Goal: Task Accomplishment & Management: Use online tool/utility

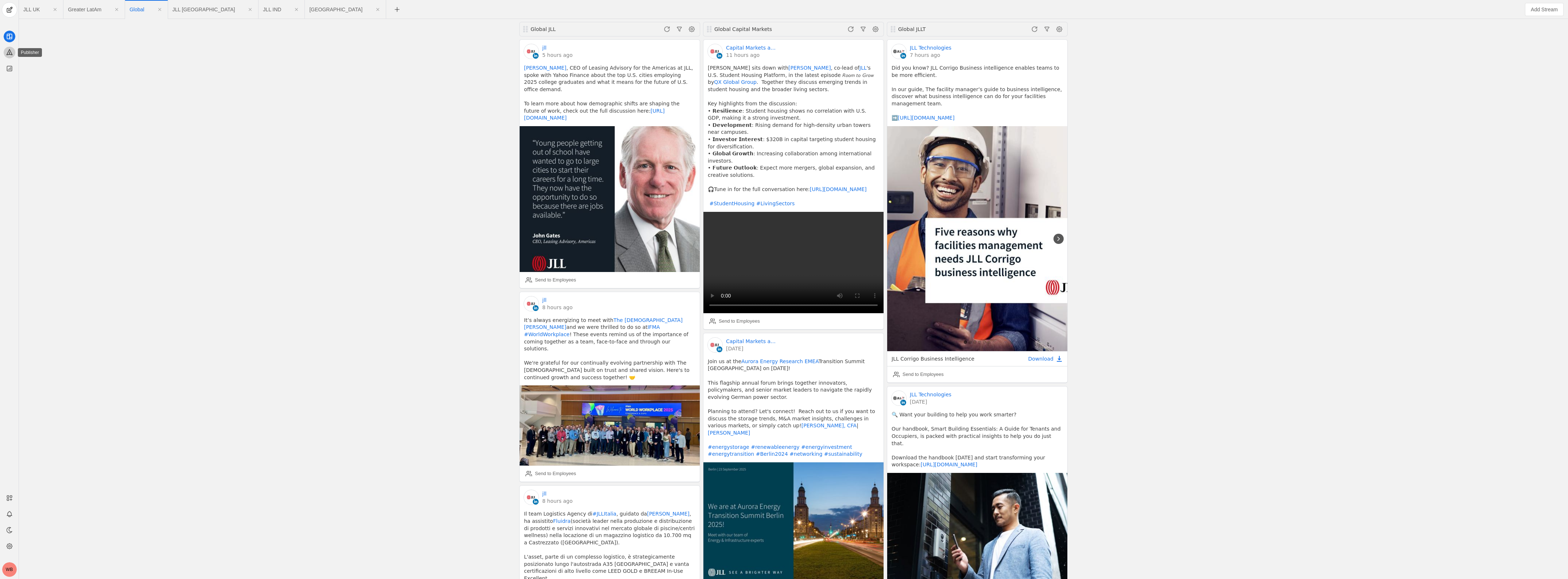
click at [6, 53] on icon at bounding box center [10, 52] width 7 height 7
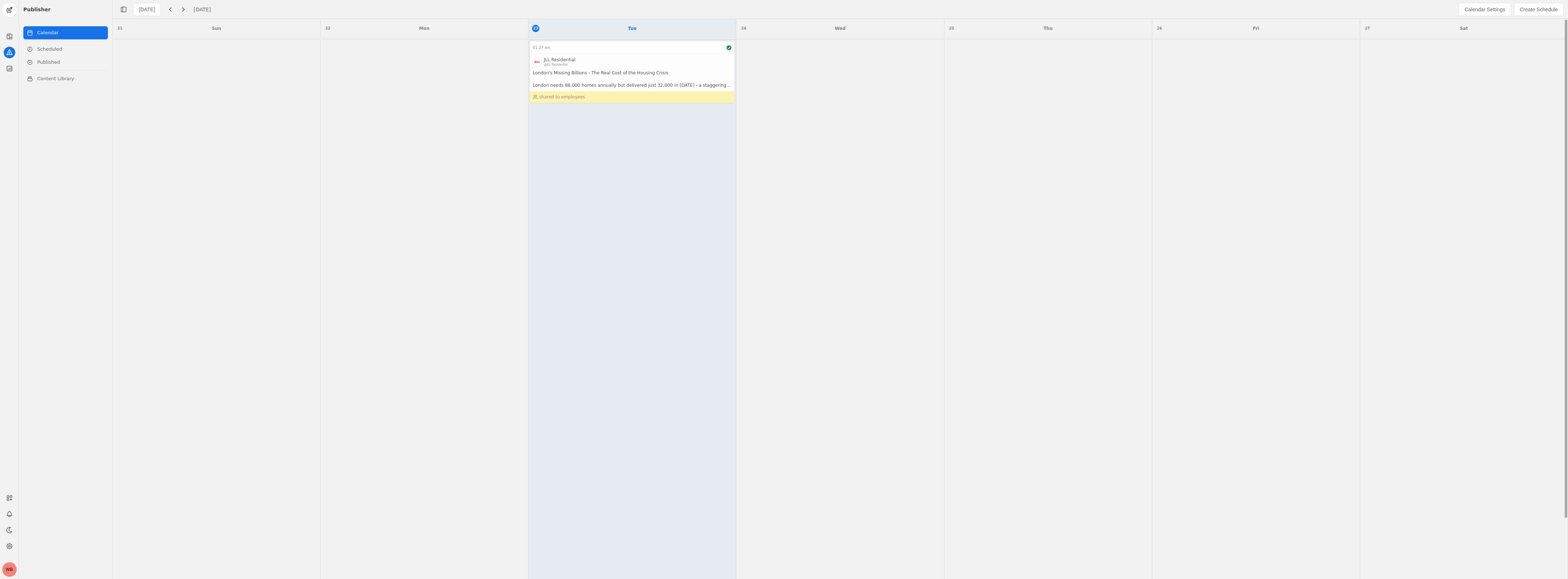
click at [687, 63] on app-activity "01:27 am JLL Residential @JLL Residential London's Missing Billions - The Real …" at bounding box center [632, 72] width 205 height 63
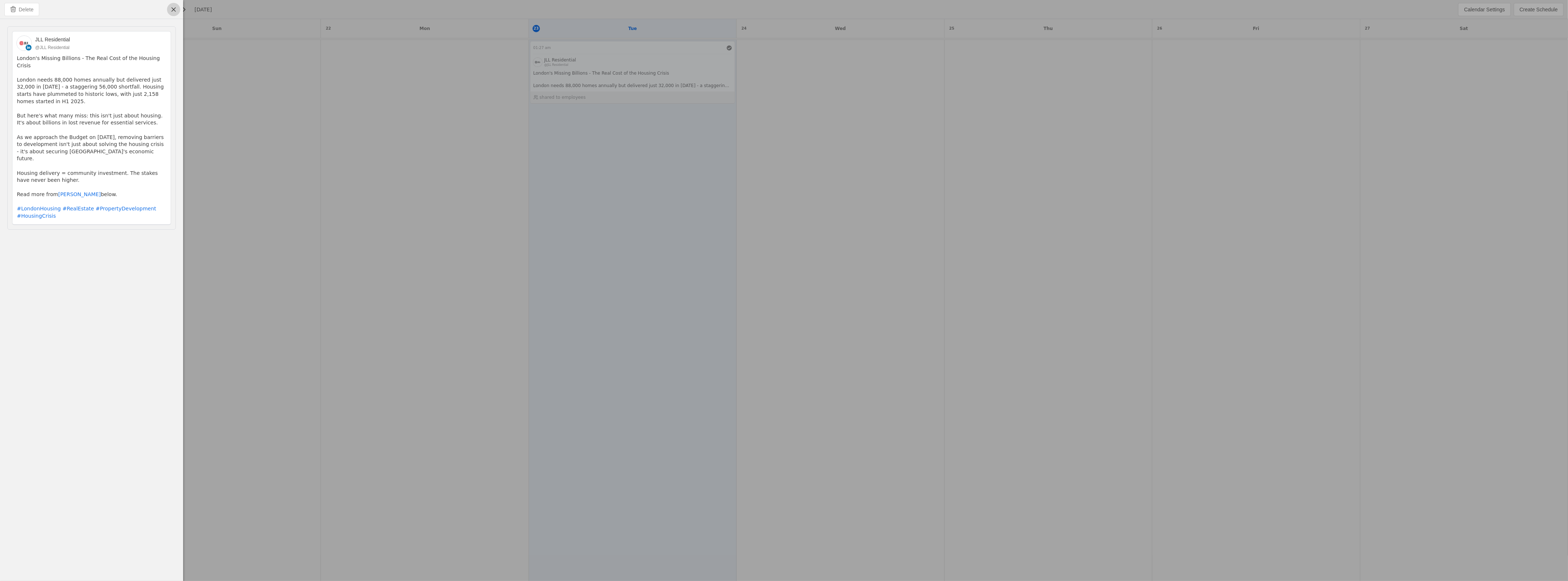
click at [176, 8] on span "undefined" at bounding box center [174, 10] width 13 height 13
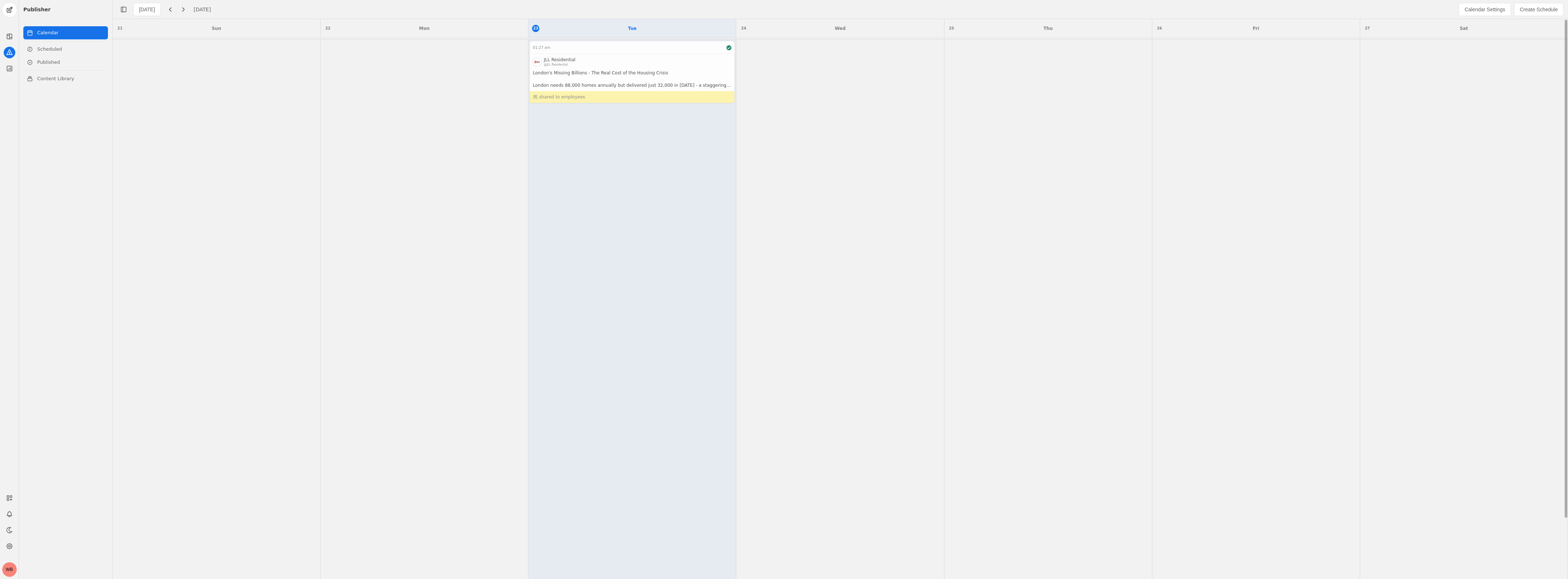
click at [601, 58] on app-activity "01:27 am JLL Residential @JLL Residential London's Missing Billions - The Real …" at bounding box center [632, 72] width 205 height 63
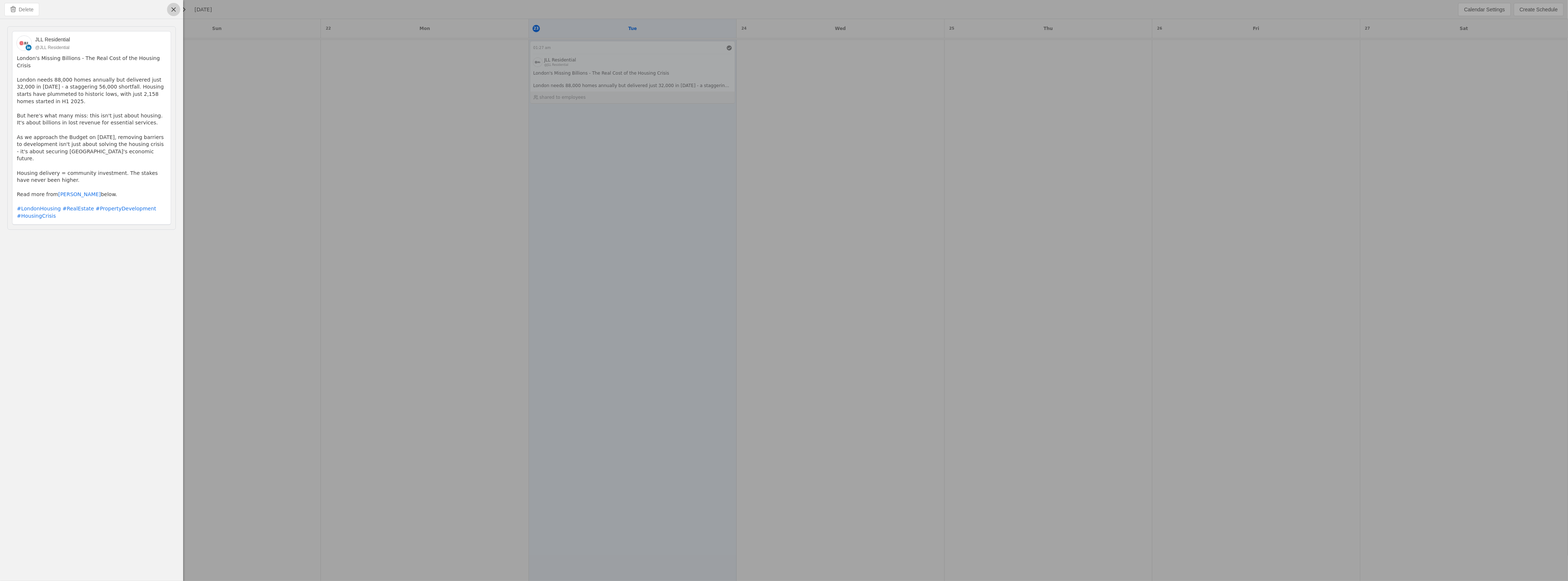
click at [174, 8] on span "undefined" at bounding box center [174, 10] width 13 height 13
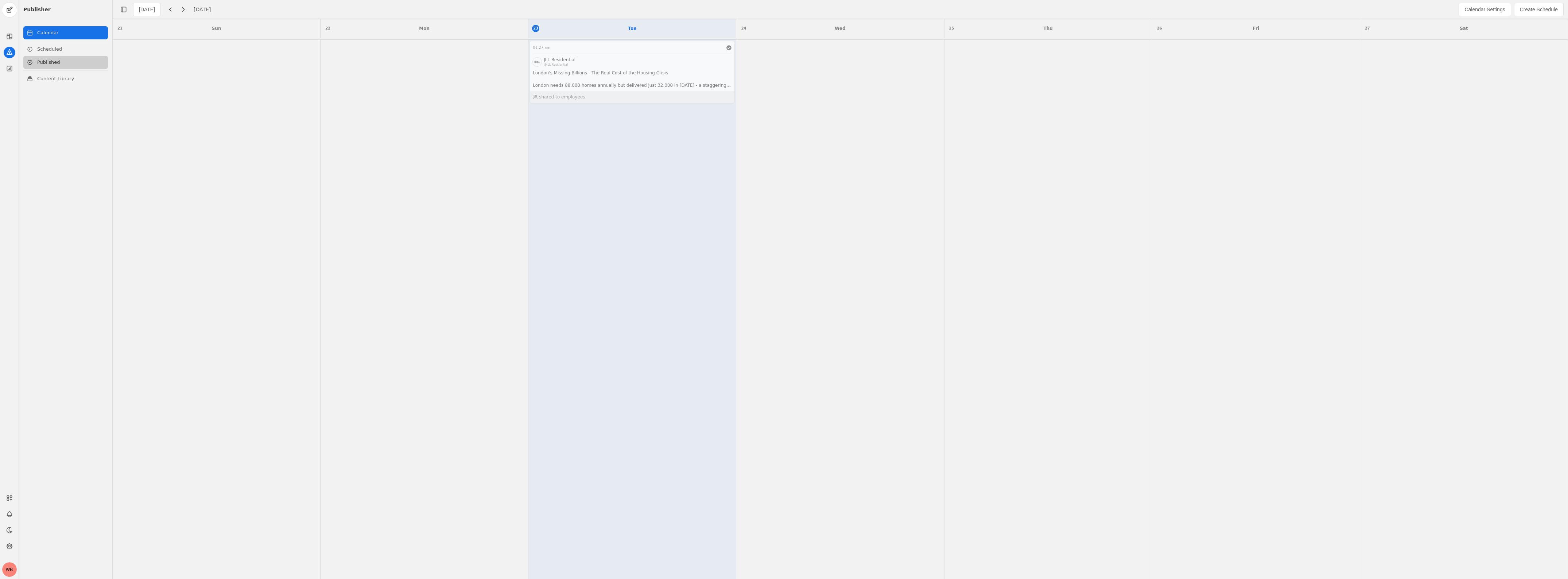
click at [60, 64] on link "Published" at bounding box center [65, 63] width 85 height 13
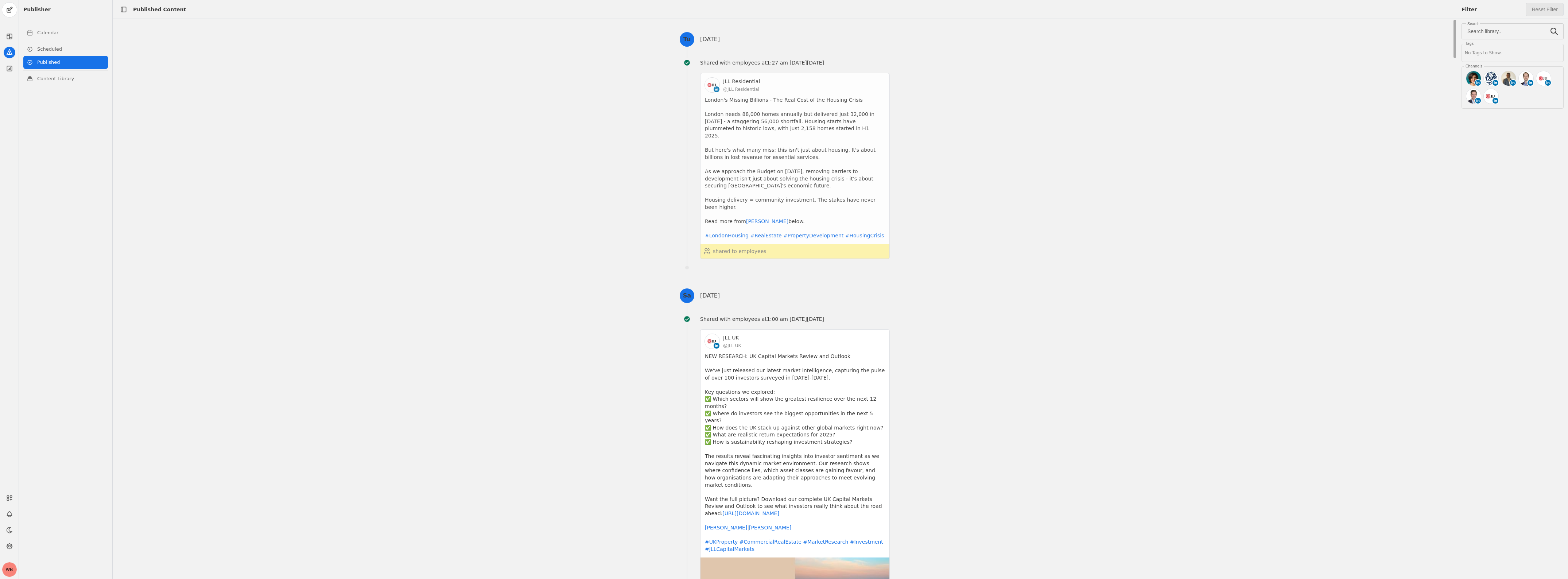
click at [798, 128] on app-activity "JLL Residential @JLL Residential London's Missing Billions - The Real Cost of t…" at bounding box center [795, 166] width 190 height 186
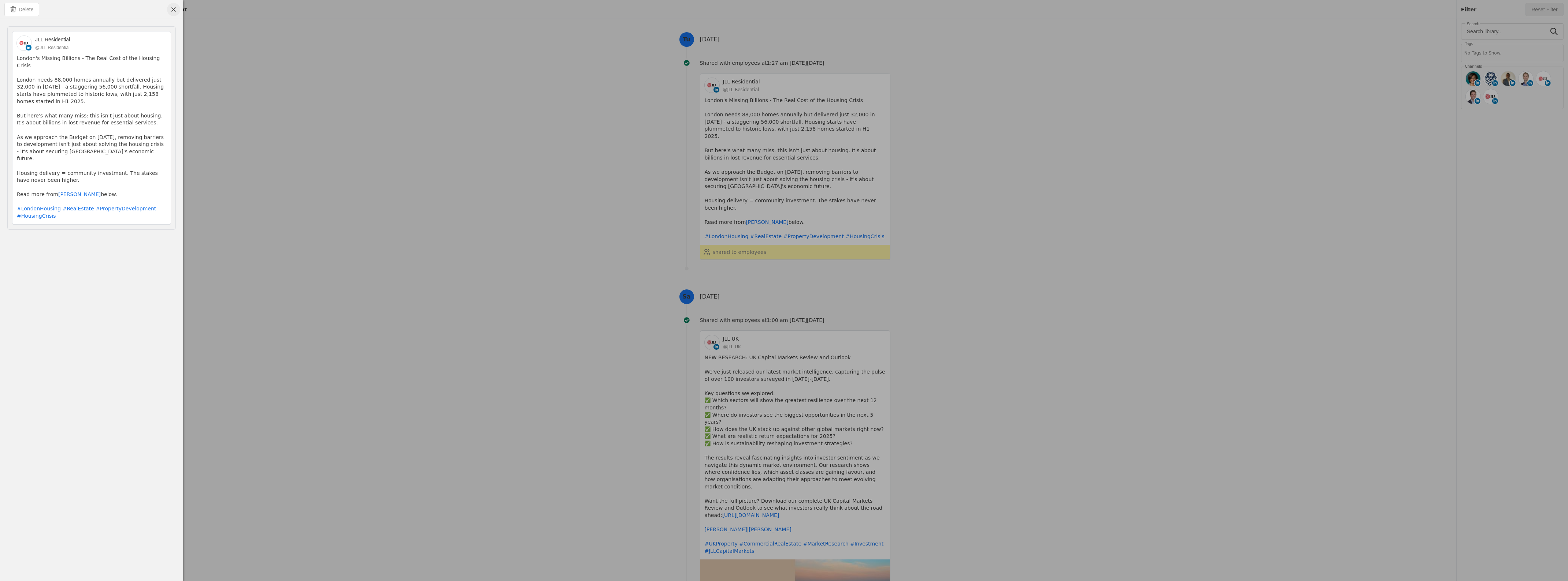
click at [174, 7] on span "undefined" at bounding box center [174, 10] width 13 height 13
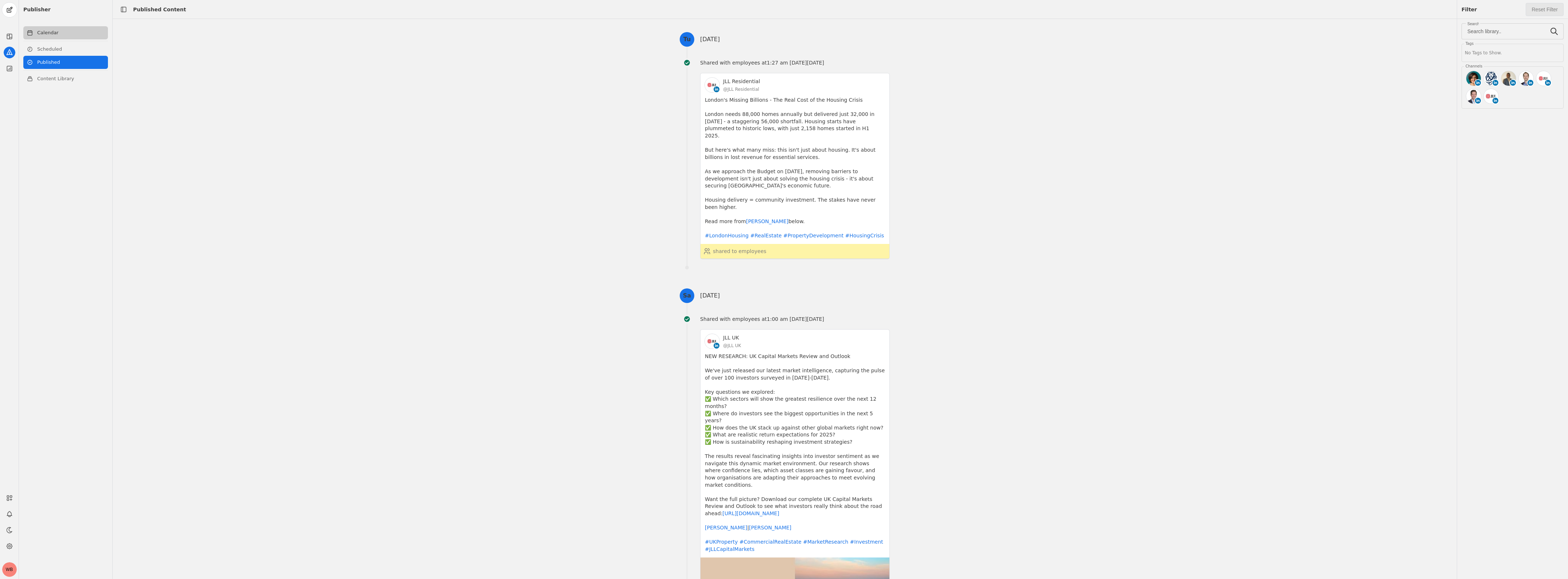
click at [53, 35] on link "Calendar" at bounding box center [65, 33] width 85 height 13
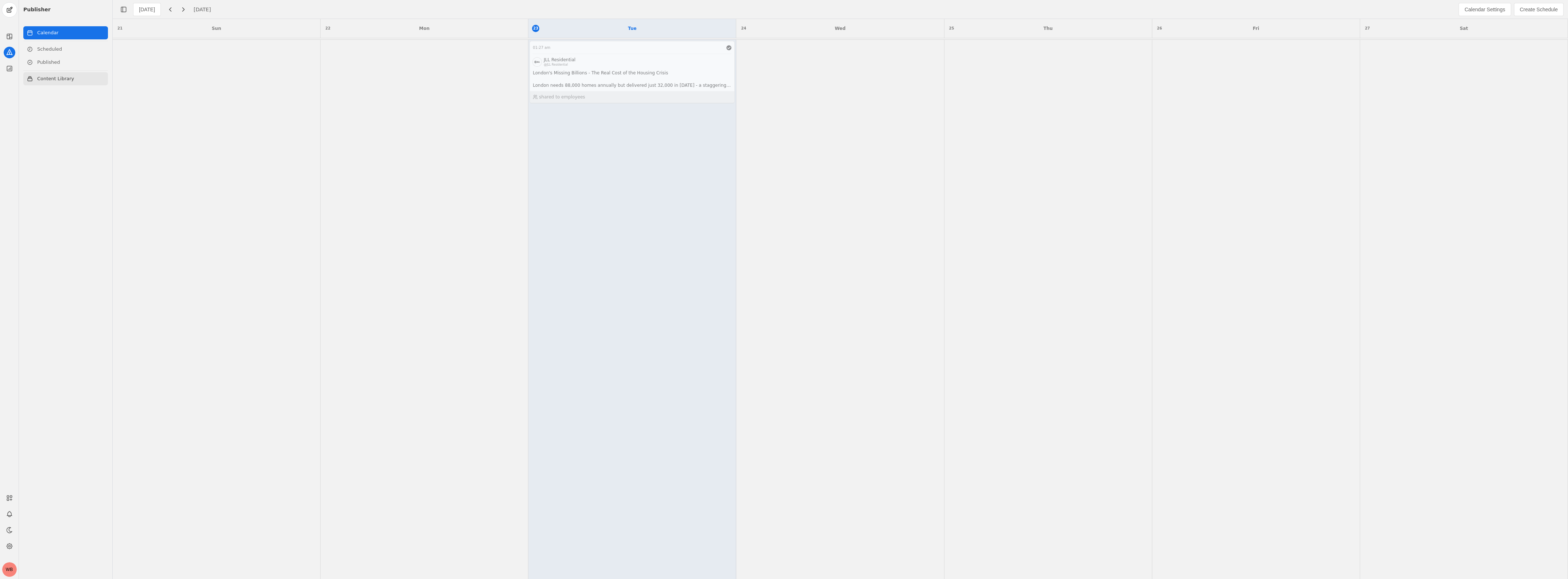
click at [58, 80] on link "Content Library" at bounding box center [65, 79] width 85 height 13
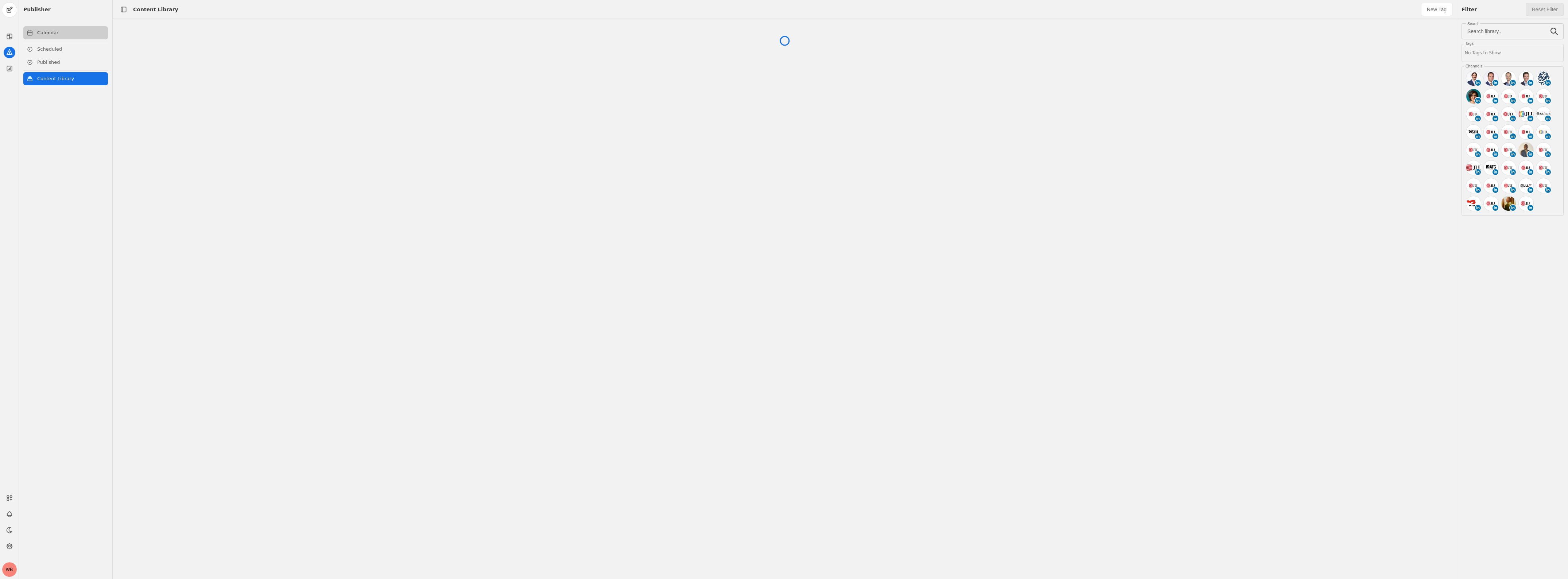
click at [41, 35] on link "Calendar" at bounding box center [65, 33] width 85 height 13
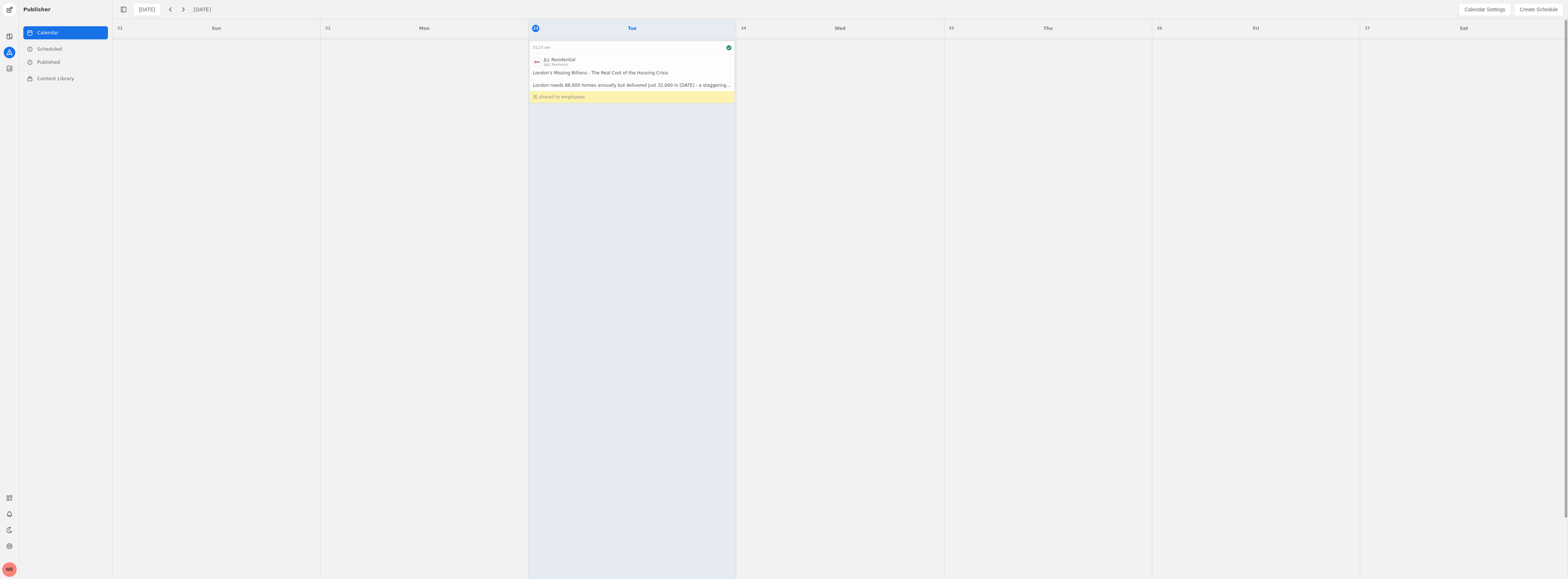
click at [646, 63] on app-activity "01:27 am JLL Residential @JLL Residential London's Missing Billions - The Real …" at bounding box center [632, 72] width 205 height 63
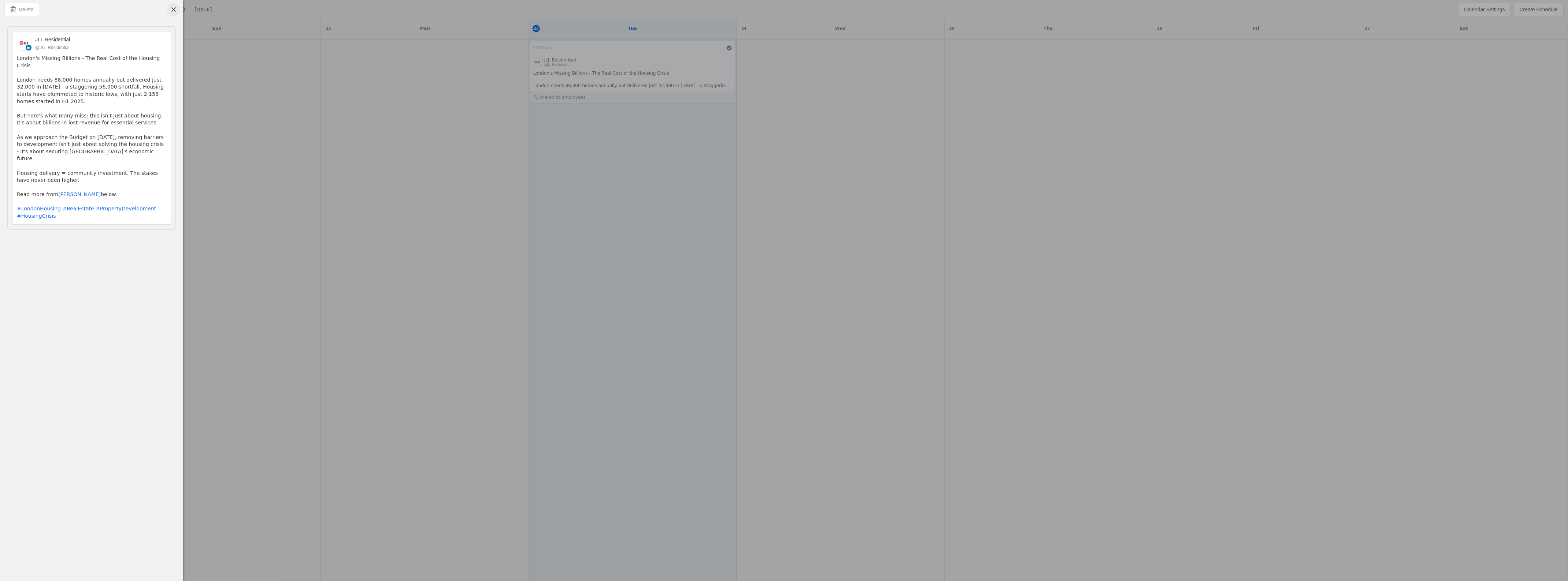
click at [171, 9] on span "undefined" at bounding box center [174, 10] width 13 height 13
